Goal: Task Accomplishment & Management: Use online tool/utility

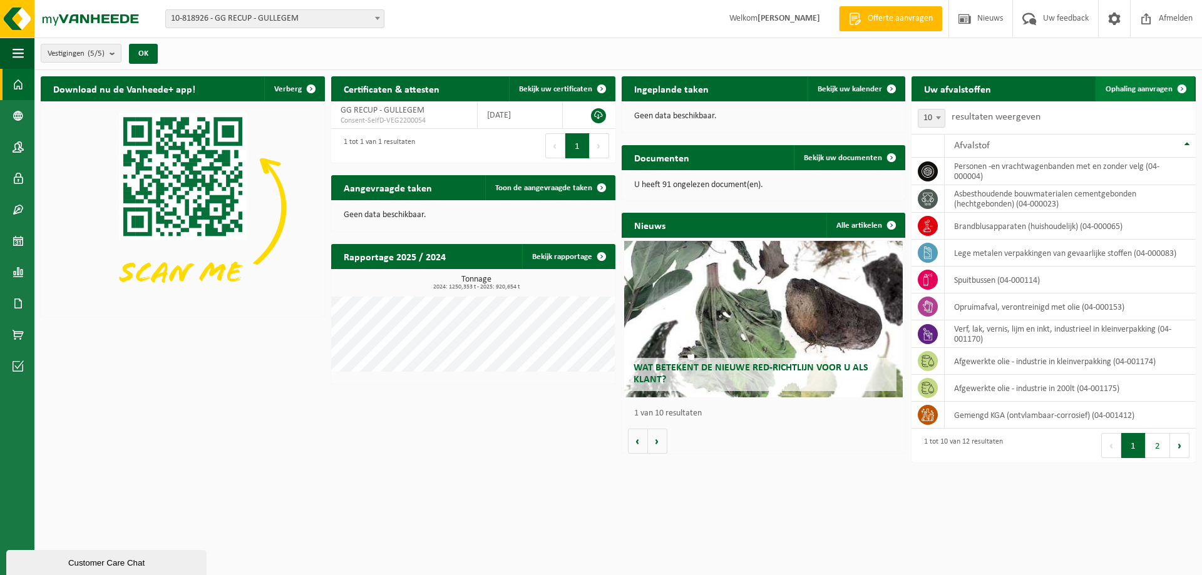
click at [1139, 91] on span "Ophaling aanvragen" at bounding box center [1139, 89] width 67 height 8
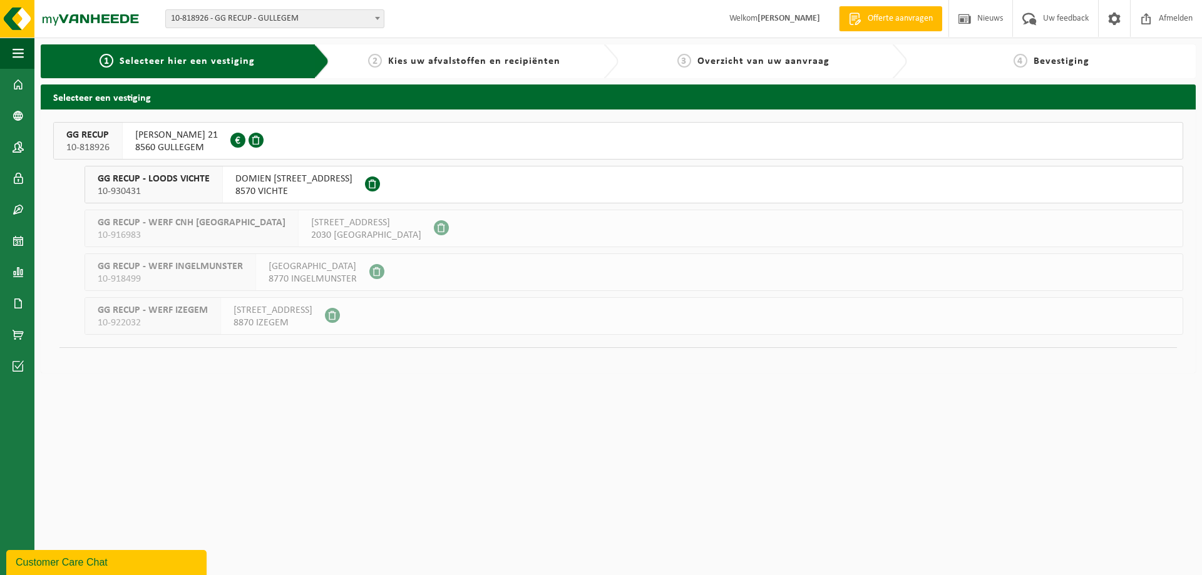
click at [364, 144] on button "GG RECUP 10-818926 [PERSON_NAME] 21 8560 GULLEGEM 0674.778.421" at bounding box center [618, 141] width 1130 height 38
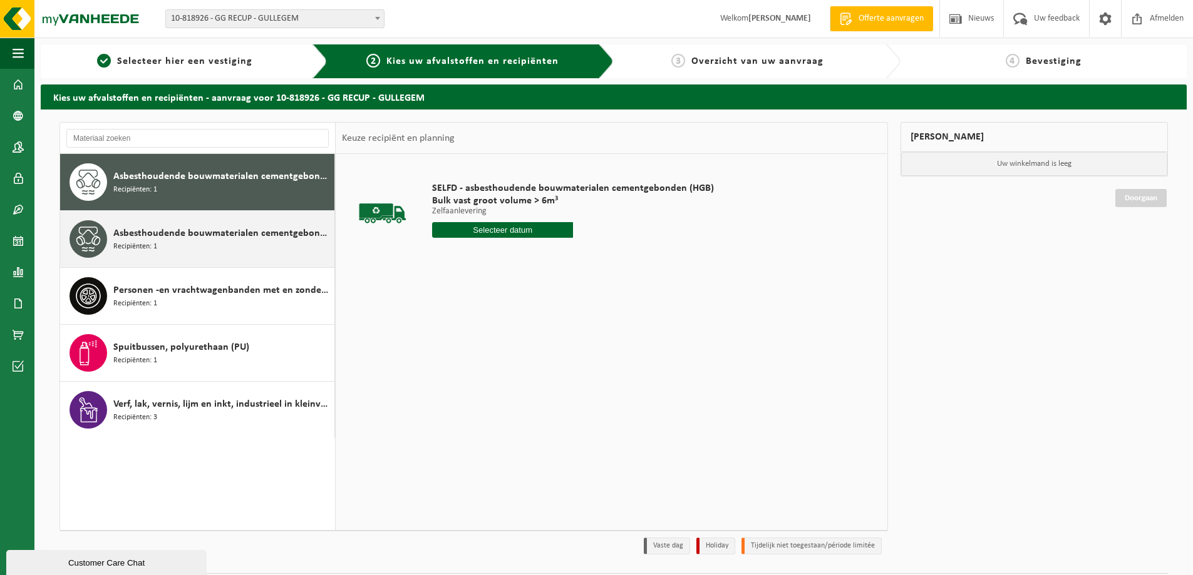
click at [227, 239] on span "Asbesthoudende bouwmaterialen cementgebonden met isolatie(hechtgebonden)" at bounding box center [222, 233] width 218 height 15
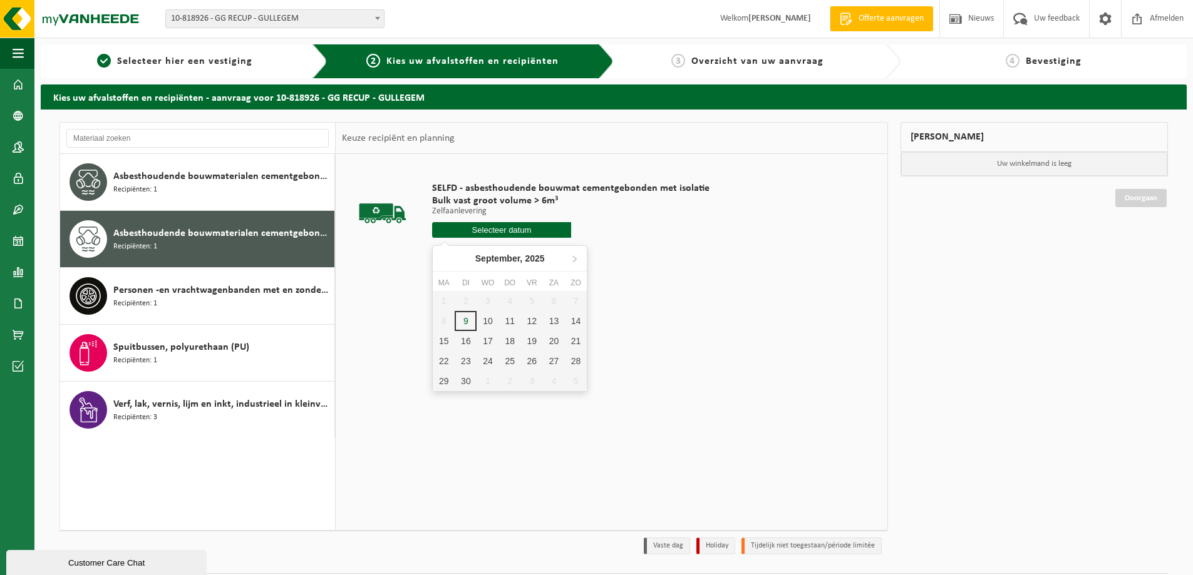
click at [519, 236] on input "text" at bounding box center [501, 230] width 139 height 16
click at [489, 319] on div "10" at bounding box center [487, 321] width 22 height 20
type input "Van [DATE]"
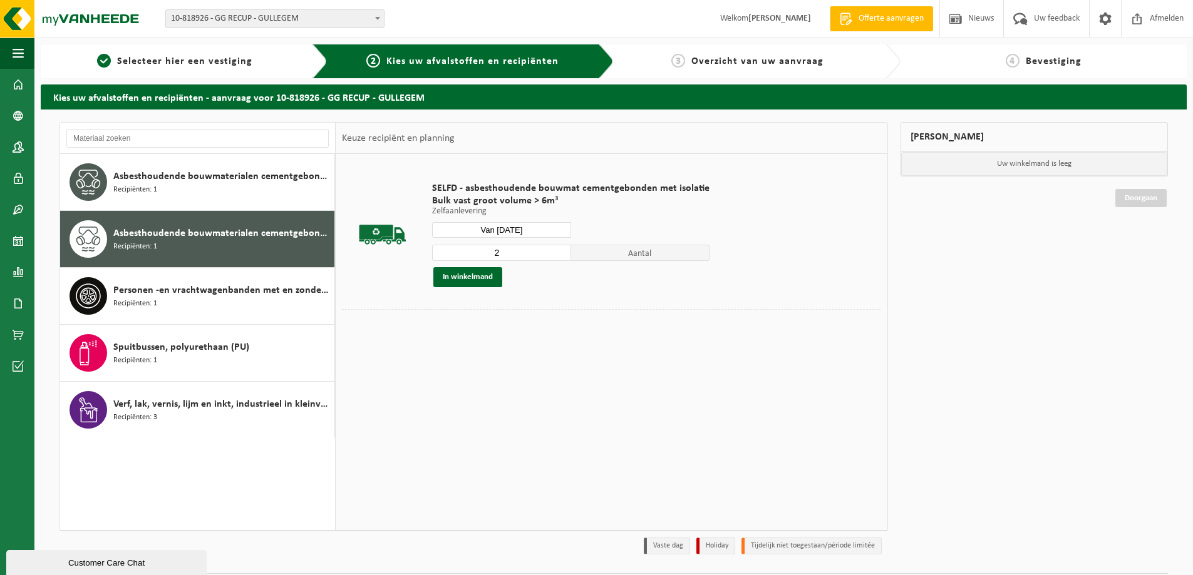
type input "2"
click at [558, 251] on input "2" at bounding box center [501, 253] width 139 height 16
click at [482, 281] on button "In winkelmand" at bounding box center [467, 277] width 69 height 20
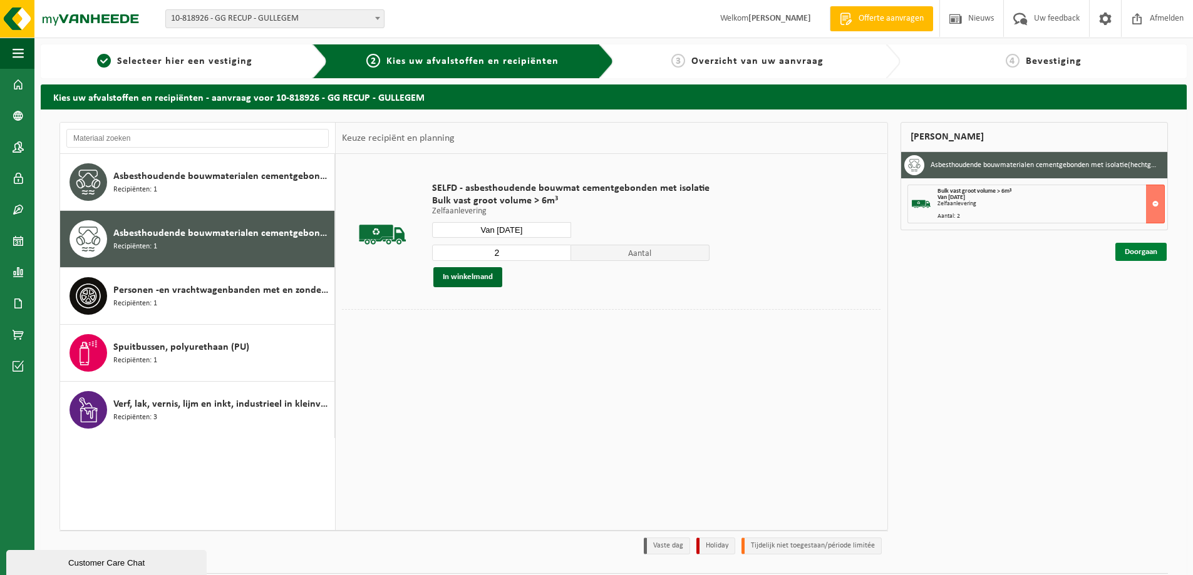
click at [1136, 252] on link "Doorgaan" at bounding box center [1140, 252] width 51 height 18
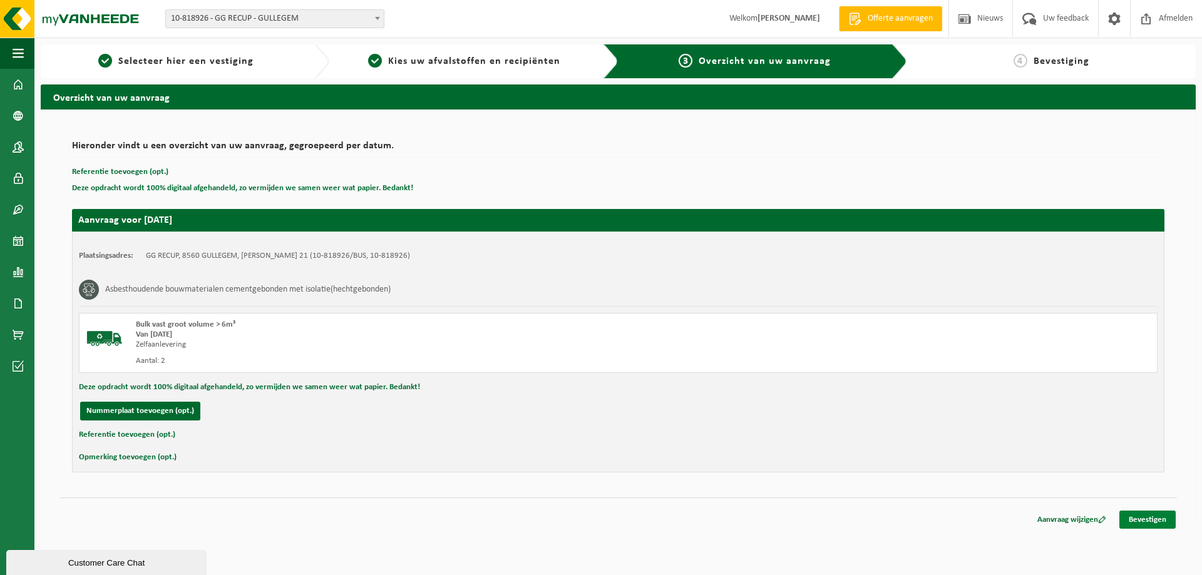
click at [1160, 515] on link "Bevestigen" at bounding box center [1147, 520] width 56 height 18
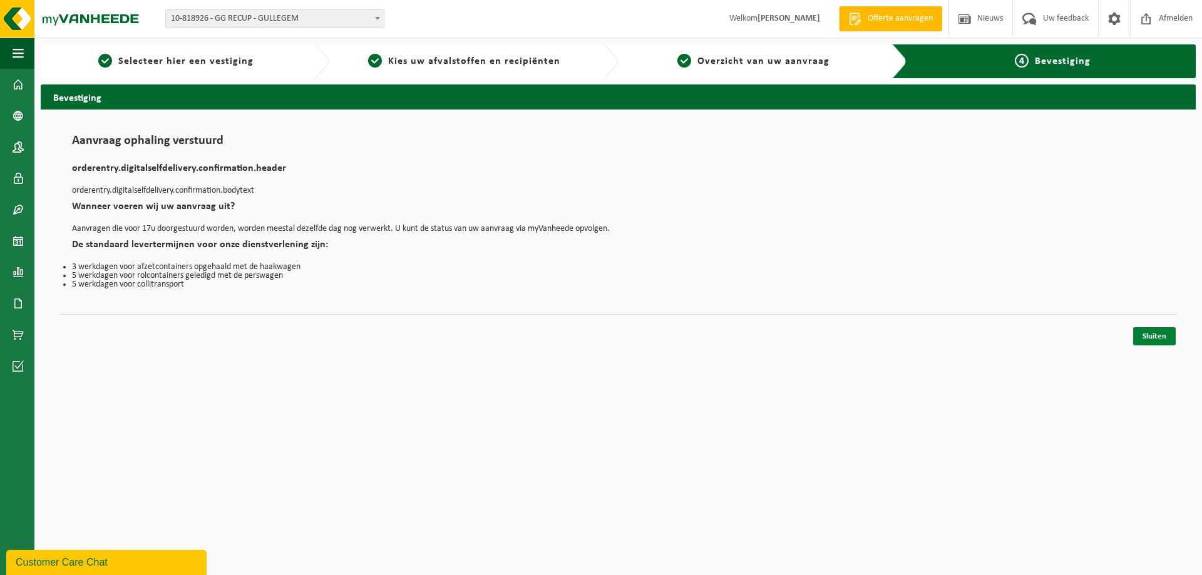
click at [1156, 337] on link "Sluiten" at bounding box center [1154, 336] width 43 height 18
